Goal: Answer question/provide support: Share knowledge or assist other users

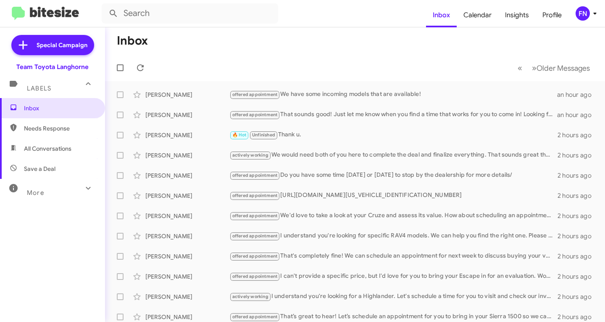
click at [55, 143] on span "All Conversations" at bounding box center [52, 148] width 105 height 20
type input "in:all-conversations"
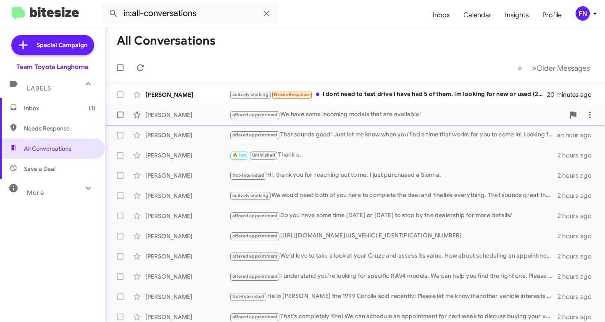
click at [386, 106] on span "[PERSON_NAME] offered appointment We have some incoming models that are availab…" at bounding box center [355, 115] width 500 height 20
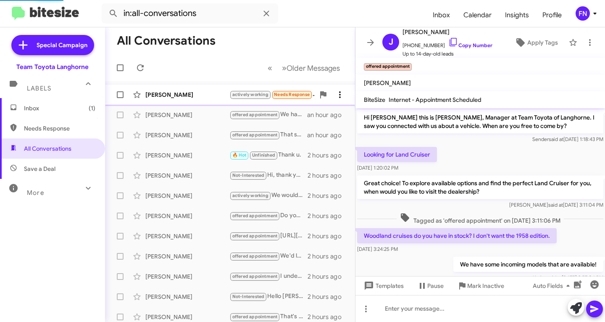
scroll to position [3, 0]
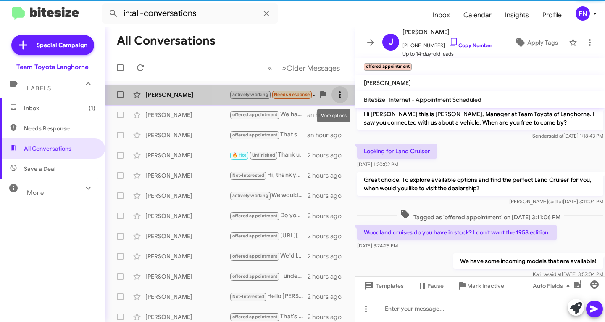
click at [335, 96] on icon at bounding box center [340, 95] width 10 height 10
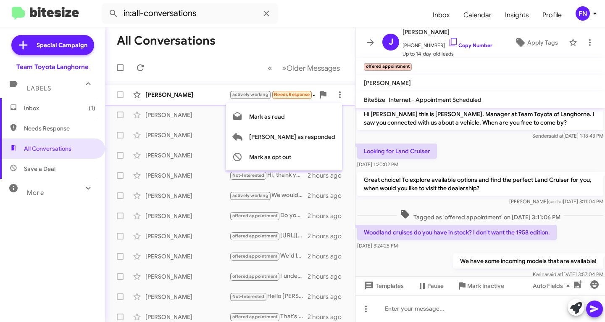
click at [203, 99] on div at bounding box center [302, 161] width 605 height 322
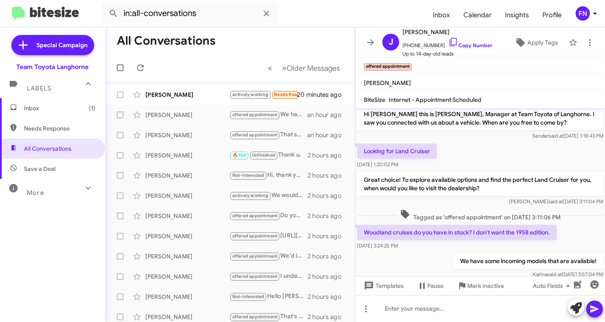
click at [203, 99] on div "[PERSON_NAME] actively working Needs Response I dont need to test drive i have …" at bounding box center [230, 94] width 237 height 17
